Goal: Navigation & Orientation: Find specific page/section

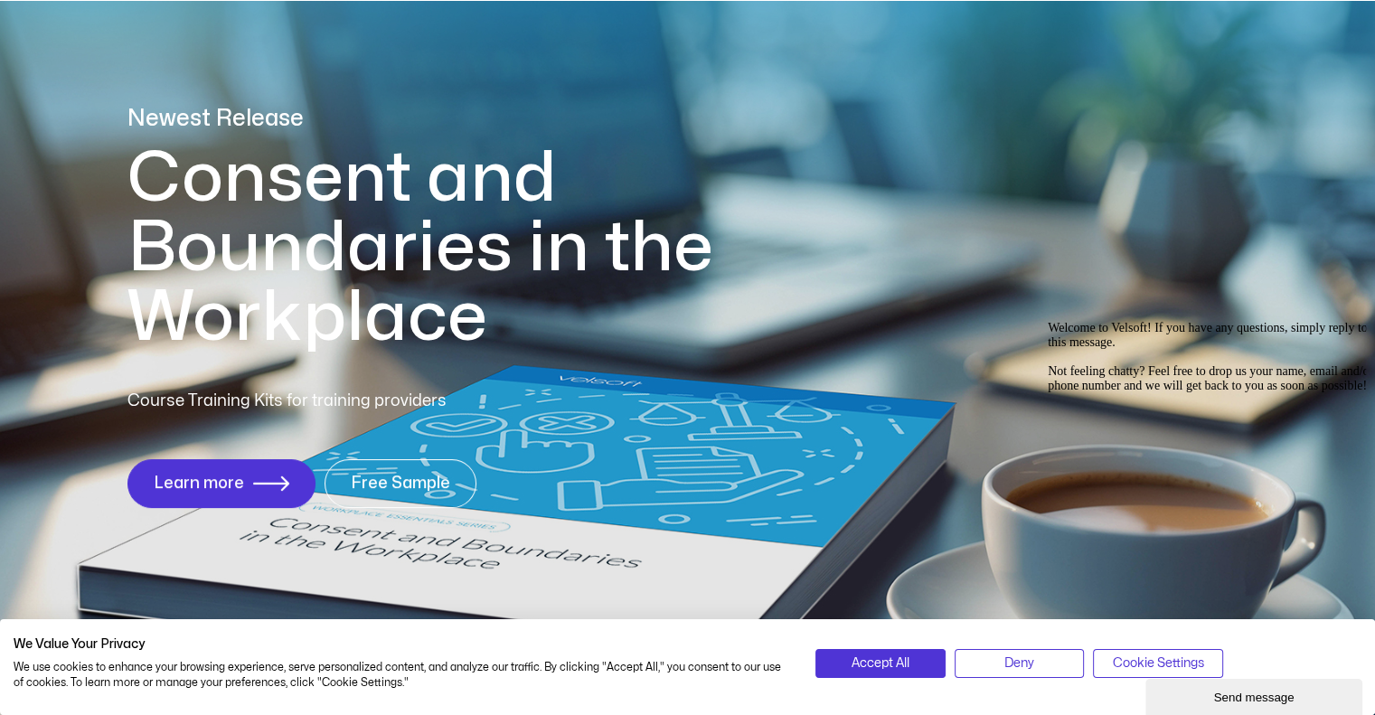
scroll to position [116, 0]
click at [861, 652] on button "Accept All" at bounding box center [879, 663] width 129 height 29
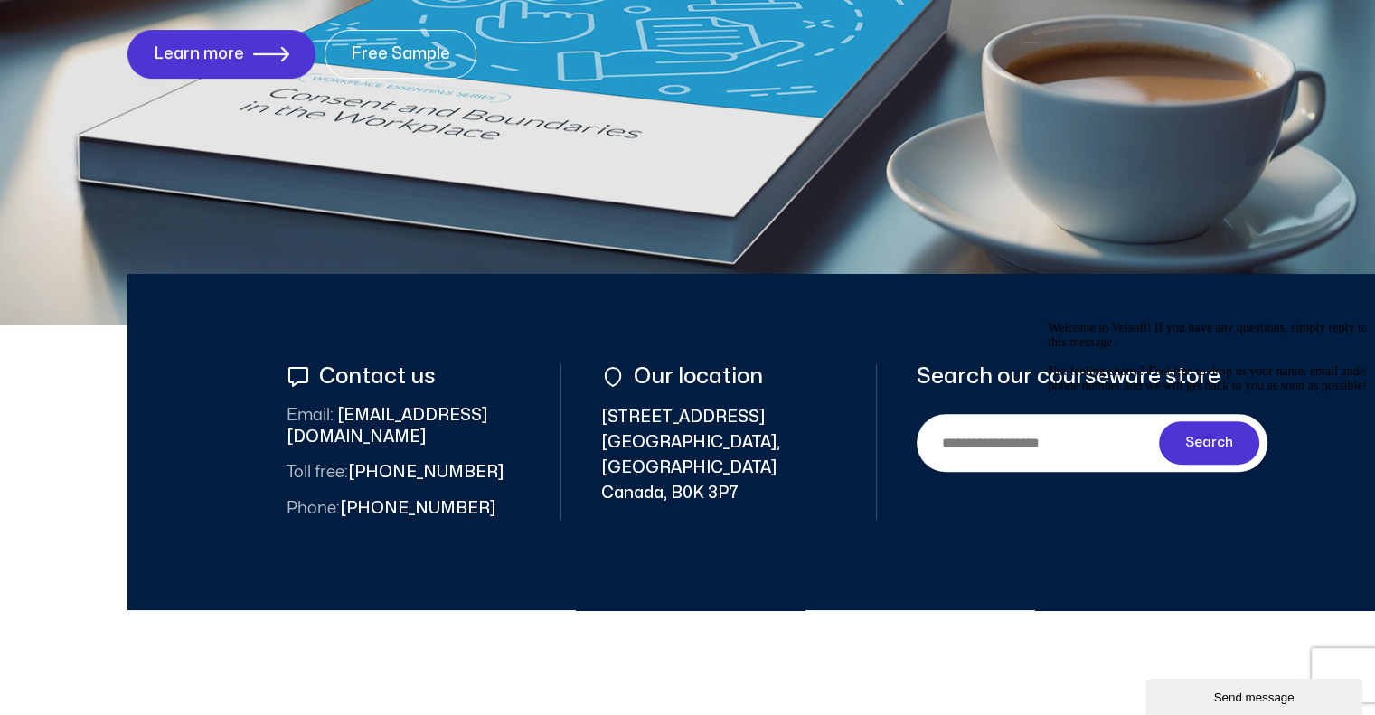
scroll to position [517, 0]
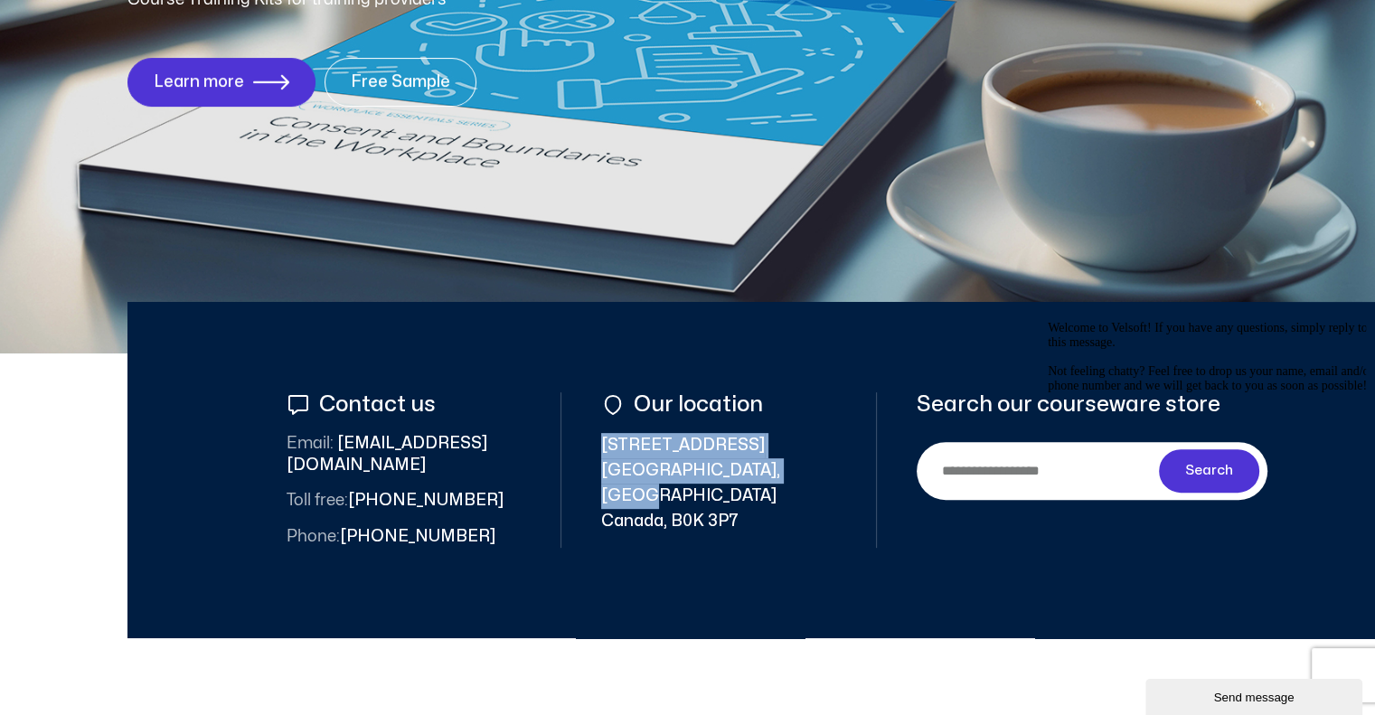
drag, startPoint x: 601, startPoint y: 442, endPoint x: 804, endPoint y: 480, distance: 206.8
click at [804, 480] on span "352 East River Road New Glasgow, Nova Scotia Canada, B0K 3P7" at bounding box center [718, 483] width 235 height 101
copy span "352 East River Road New Glasgow, Nova Scotia"
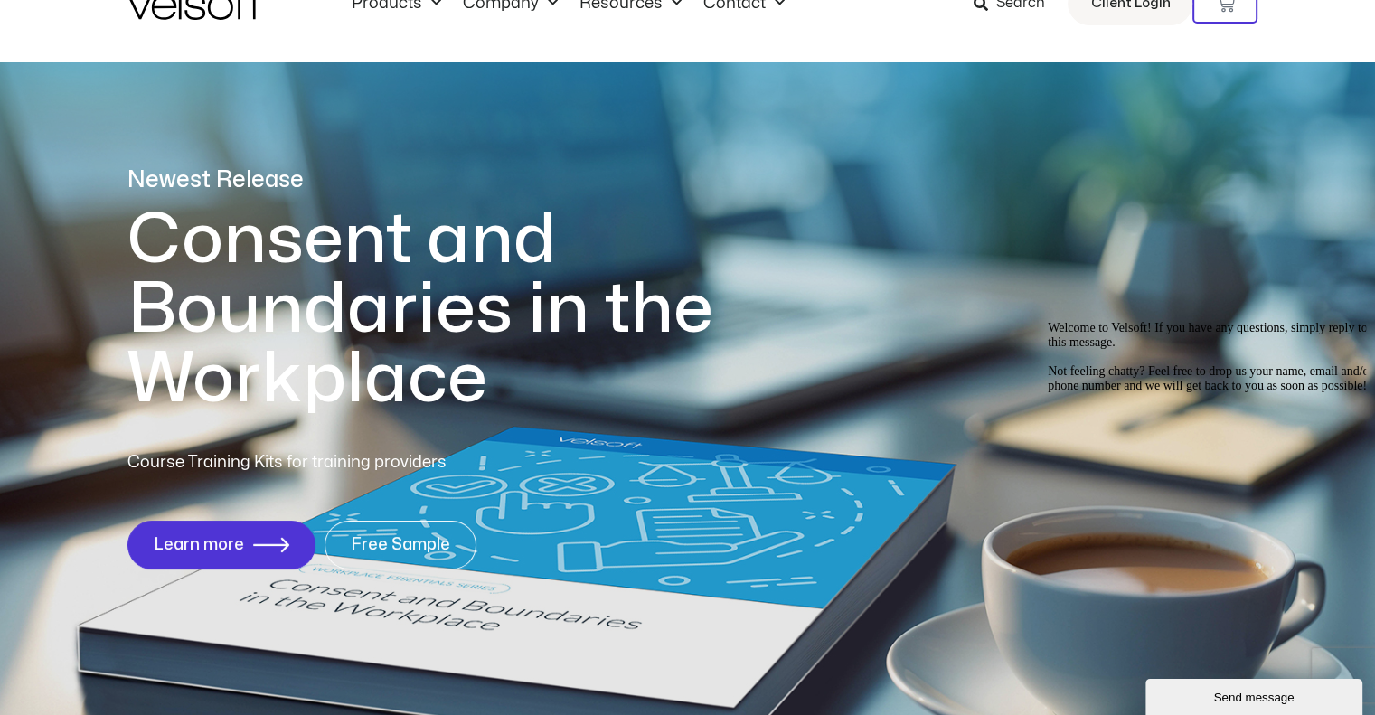
scroll to position [0, 0]
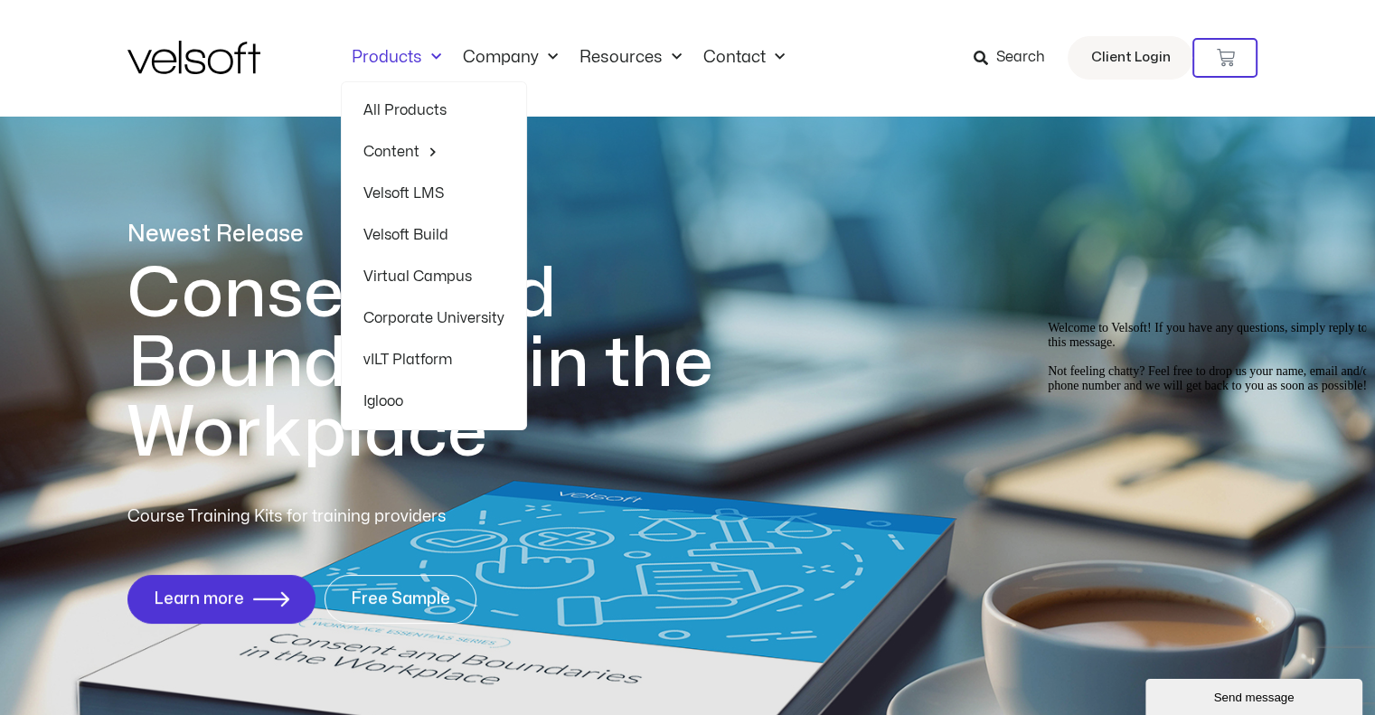
click at [398, 52] on link "Products" at bounding box center [396, 58] width 111 height 20
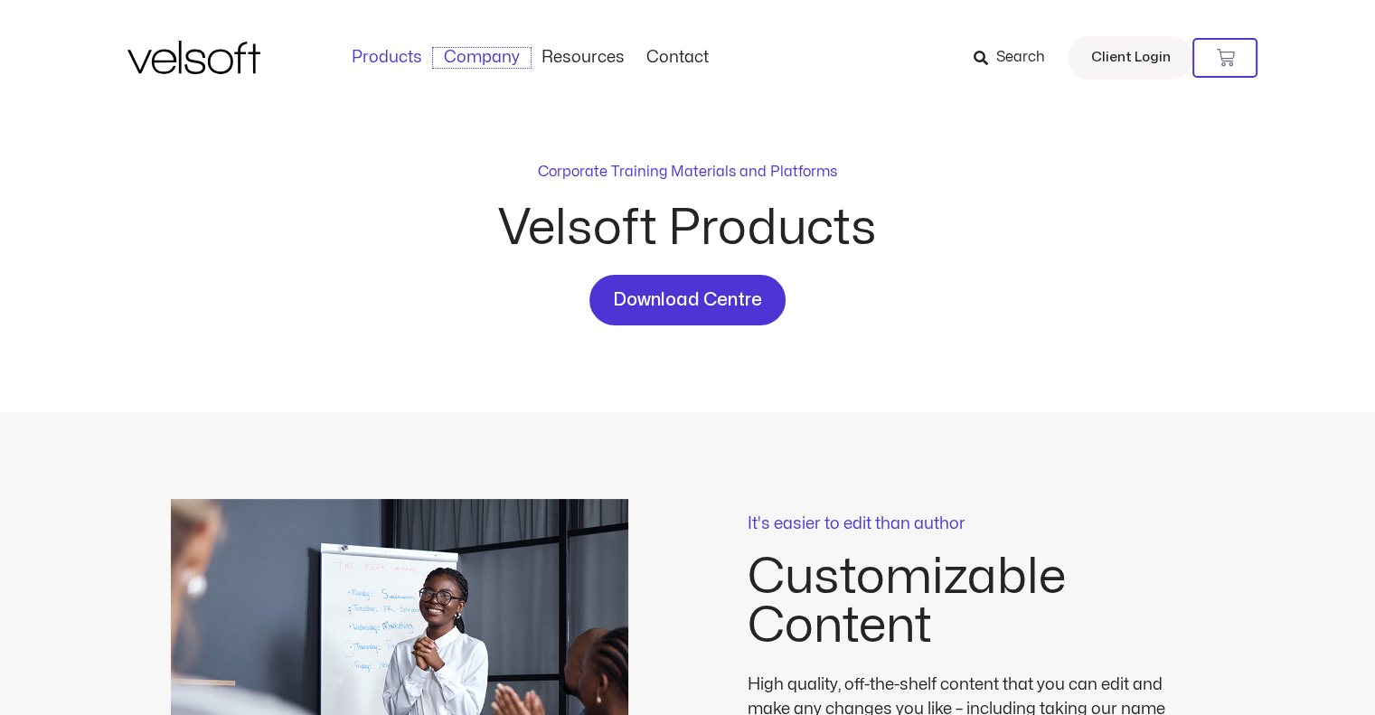
click at [522, 58] on link "Company" at bounding box center [482, 58] width 98 height 20
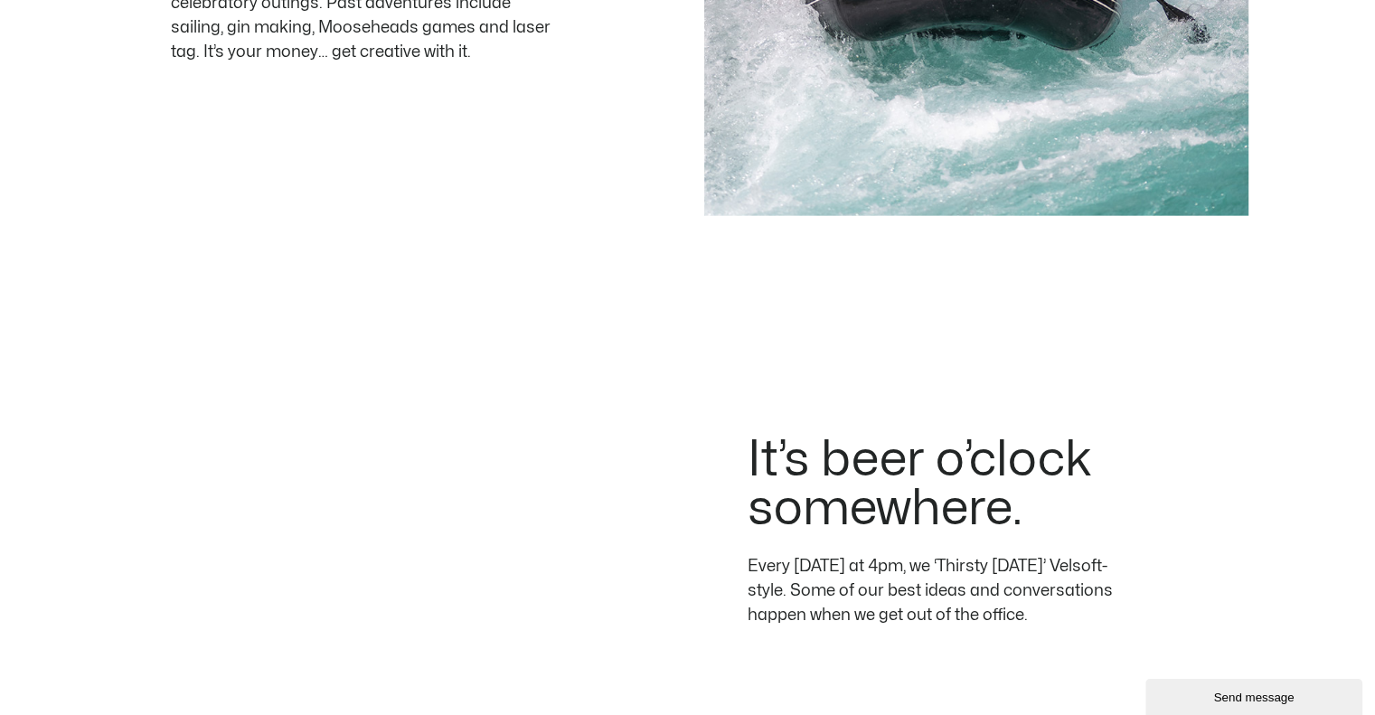
scroll to position [4189, 0]
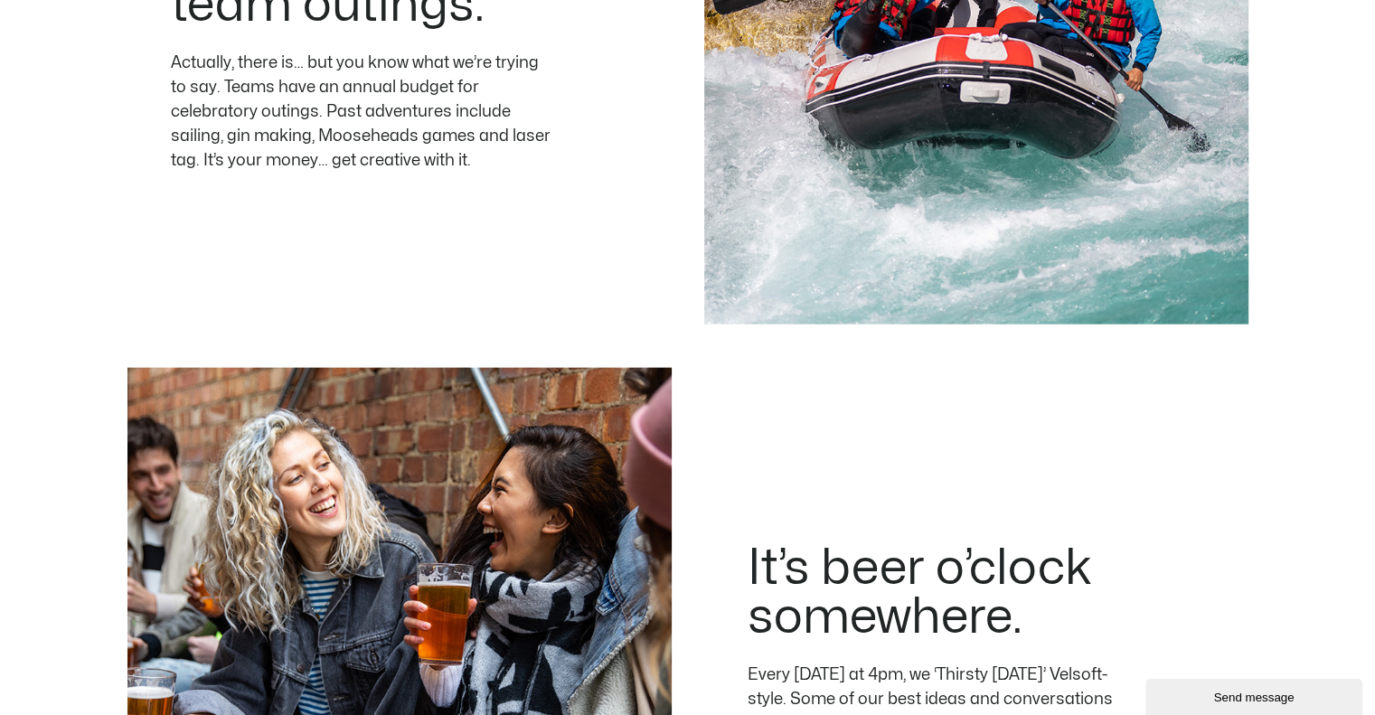
click at [511, 379] on div "It’s beer o’clock somewhere. Every Thursday at 4pm, we ‘Thirsty Thursday’ Velso…" at bounding box center [687, 617] width 1121 height 587
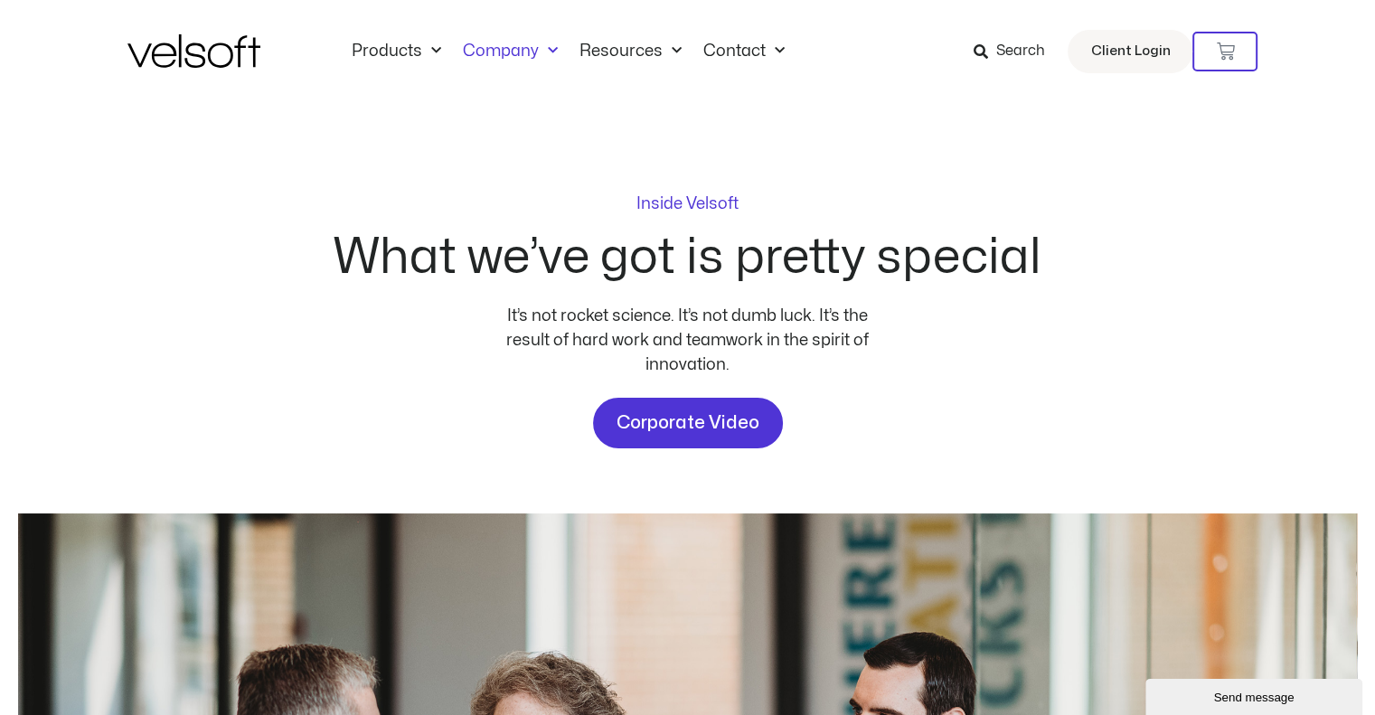
scroll to position [0, 0]
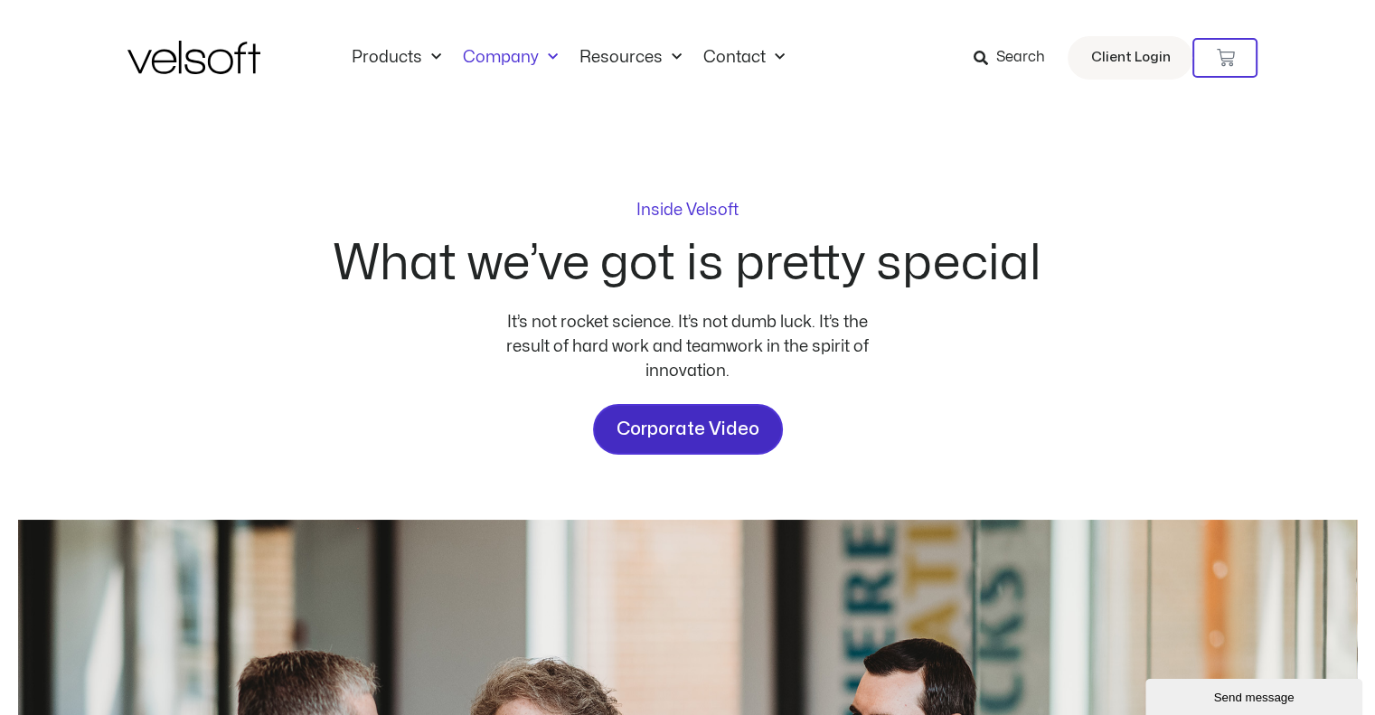
click at [702, 424] on span "Corporate Video" at bounding box center [687, 429] width 143 height 29
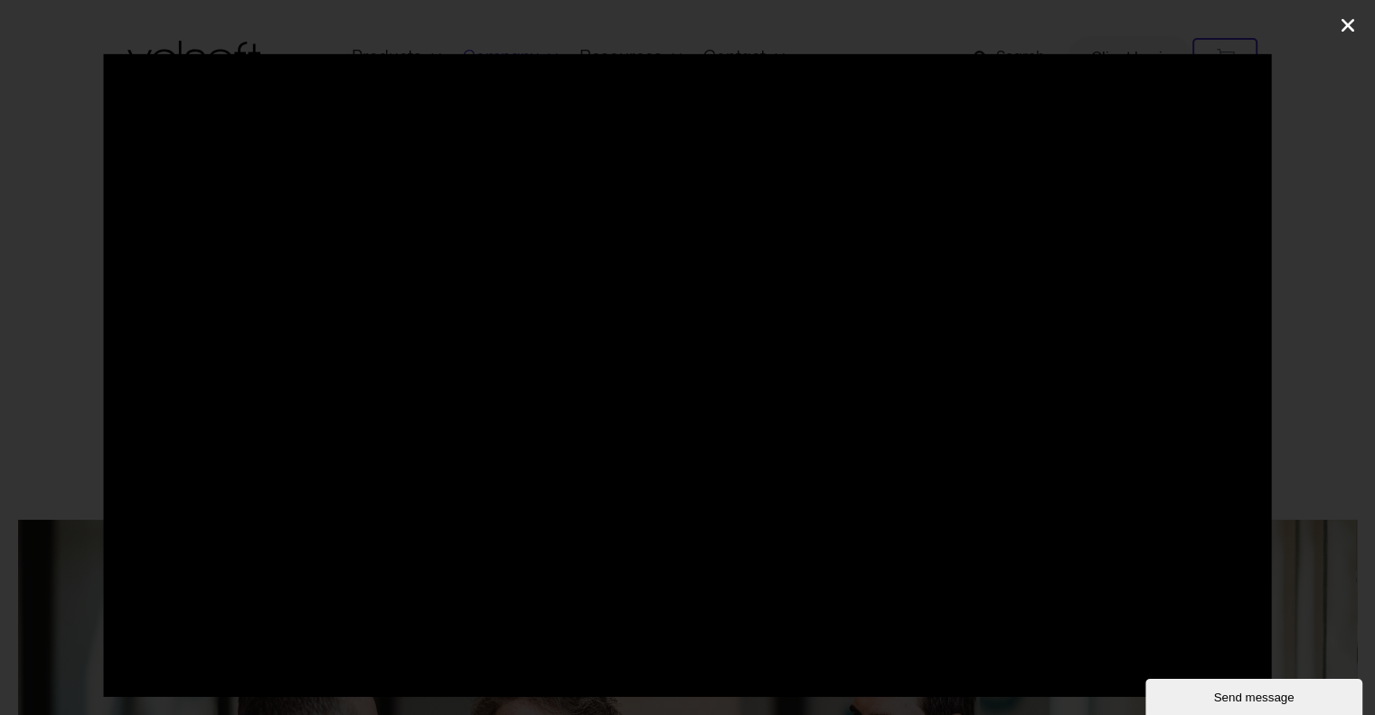
click at [1345, 16] on icon "Close (Esc)" at bounding box center [1347, 25] width 18 height 18
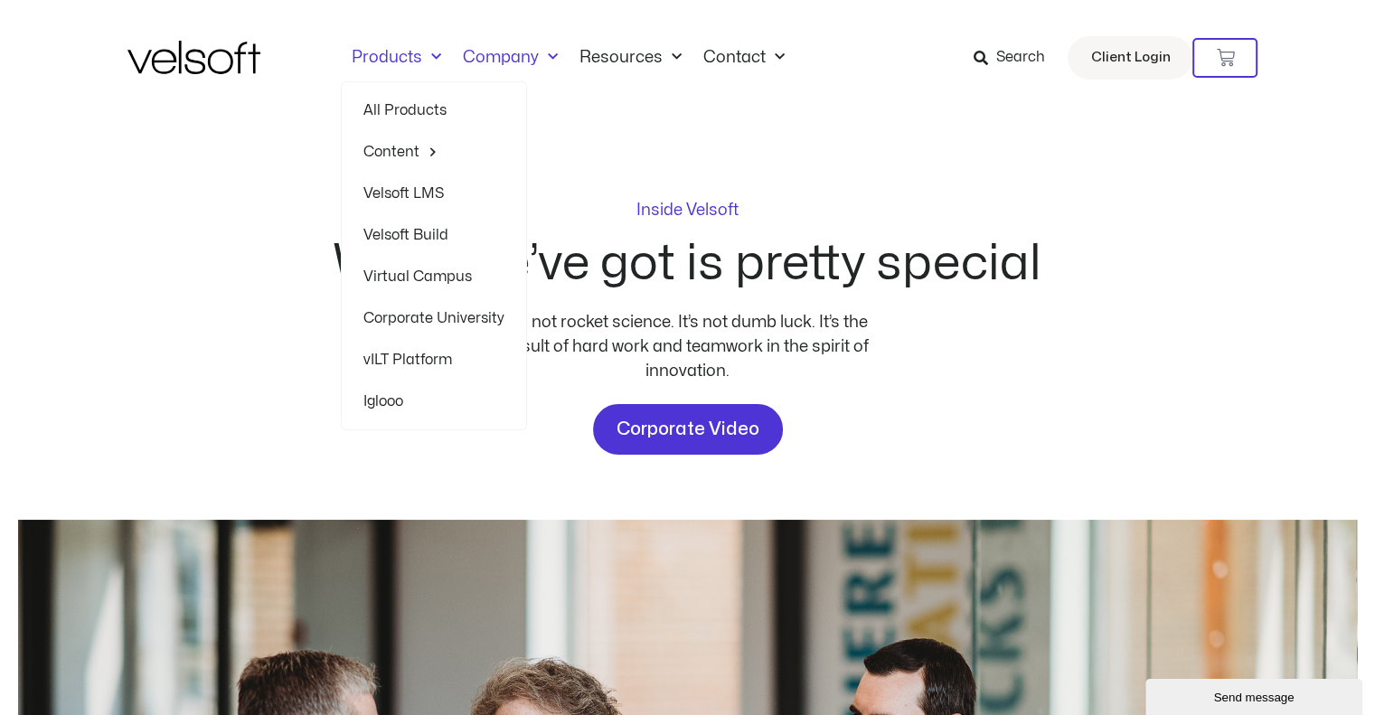
click at [402, 107] on link "All Products" at bounding box center [433, 110] width 141 height 42
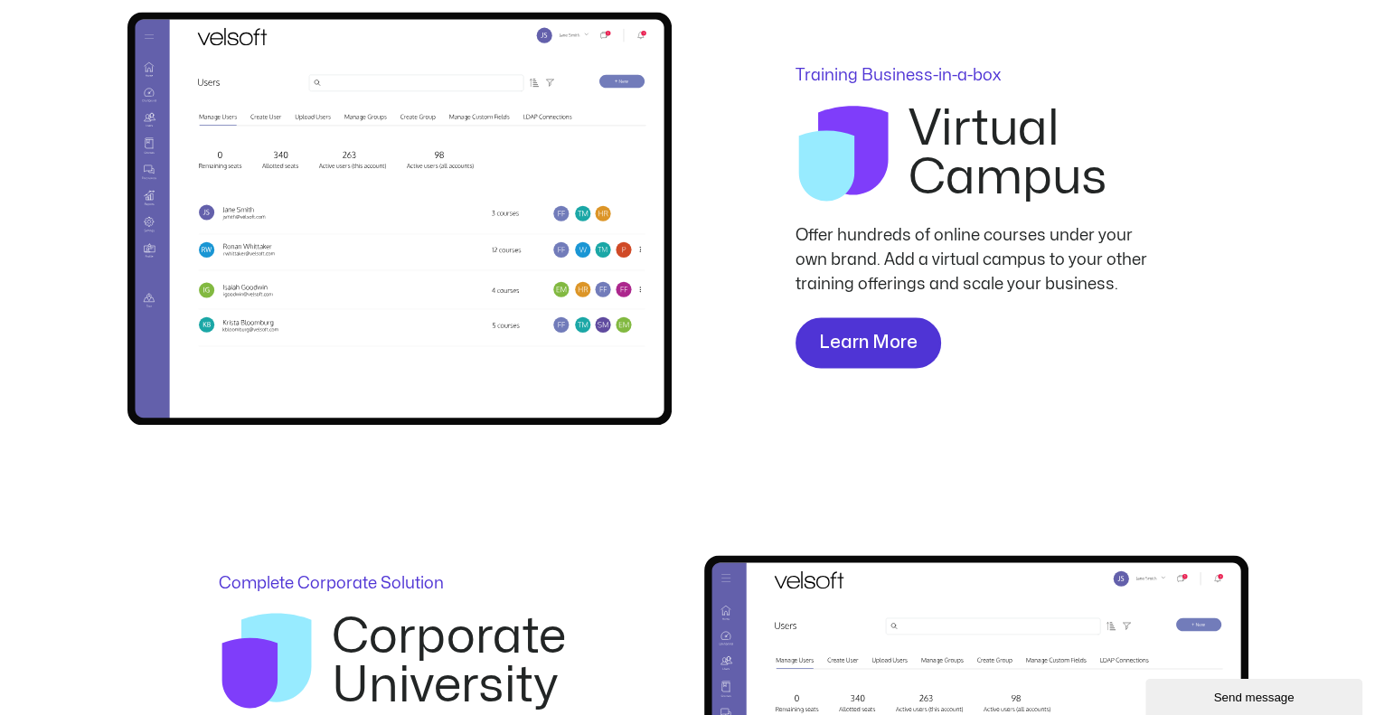
scroll to position [2906, 0]
